Goal: Find specific page/section: Find specific page/section

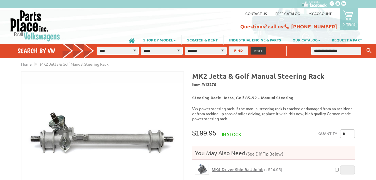
click at [327, 50] on input "text" at bounding box center [336, 51] width 50 height 8
type input "**********"
click at [365, 46] on button "Keyword Search" at bounding box center [369, 50] width 8 height 9
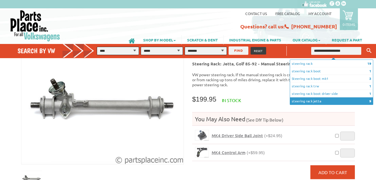
scroll to position [35, 0]
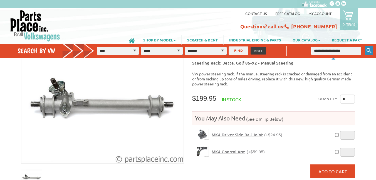
click at [371, 49] on icon "Keyword Search" at bounding box center [368, 50] width 5 height 5
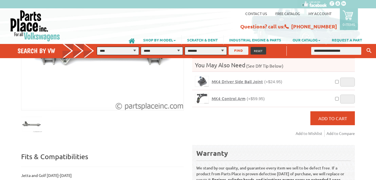
scroll to position [89, 0]
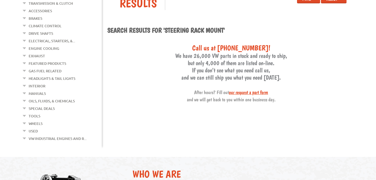
scroll to position [125, 0]
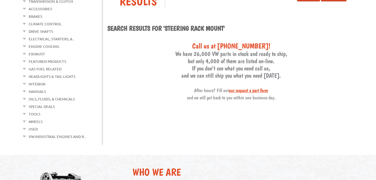
click at [35, 125] on link "Used" at bounding box center [33, 128] width 9 height 7
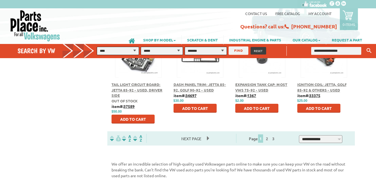
scroll to position [321, 0]
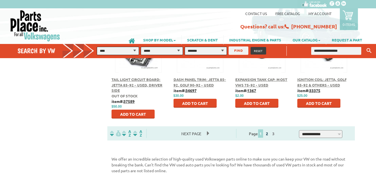
click at [269, 133] on link "2" at bounding box center [266, 133] width 5 height 5
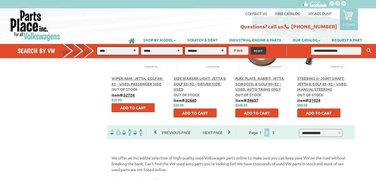
scroll to position [322, 0]
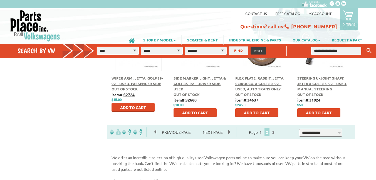
click at [228, 132] on span "Next Page" at bounding box center [212, 132] width 31 height 8
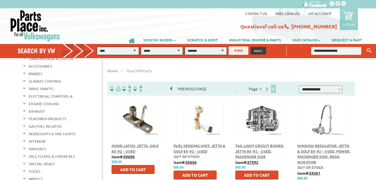
scroll to position [70, 0]
